Goal: Go to known website: Access a specific website the user already knows

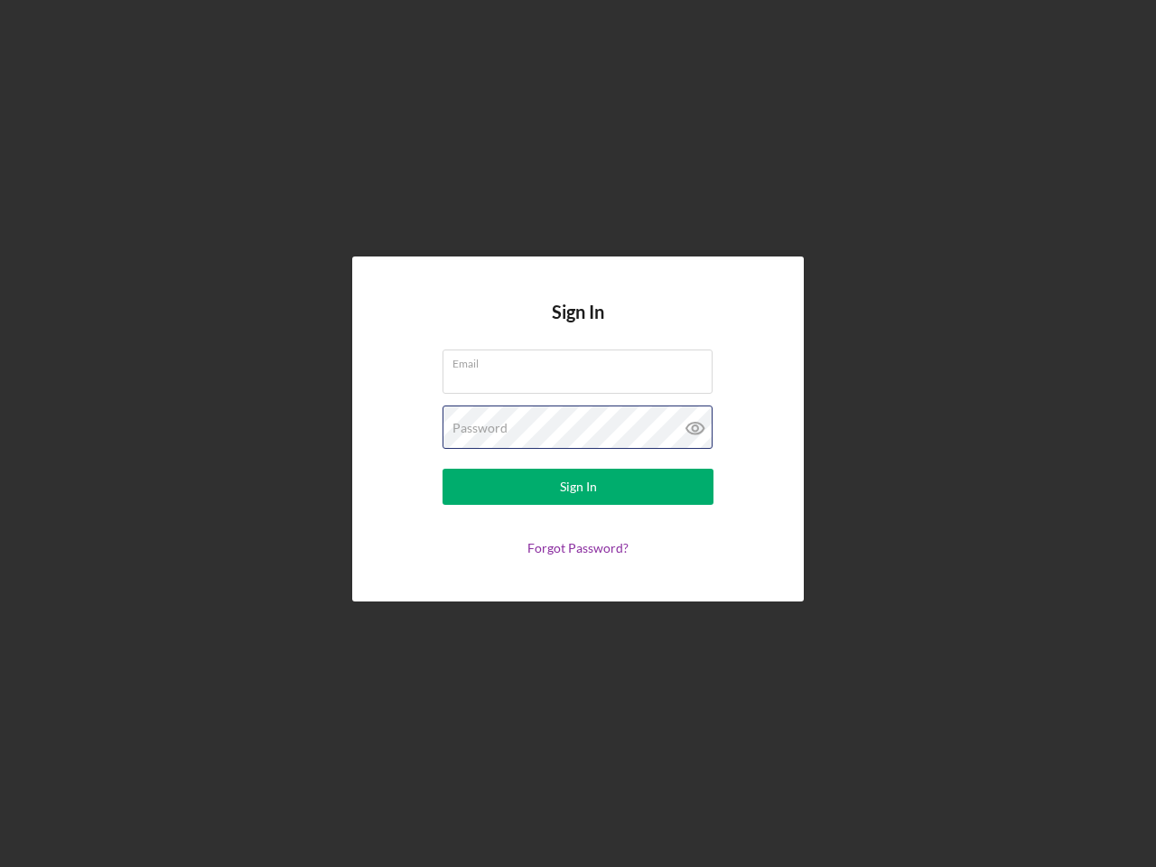
click at [578, 433] on div "Password" at bounding box center [577, 427] width 271 height 45
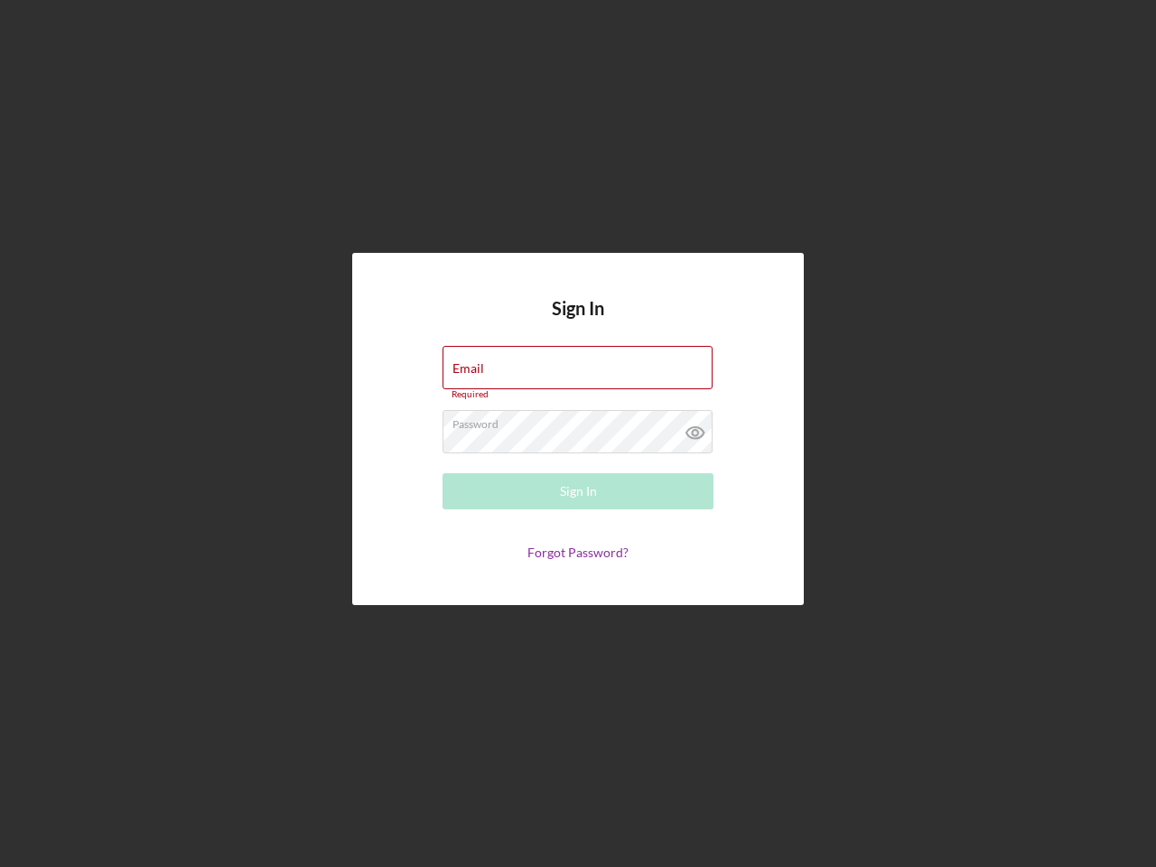
click at [695, 428] on icon at bounding box center [695, 432] width 45 height 45
